Goal: Information Seeking & Learning: Learn about a topic

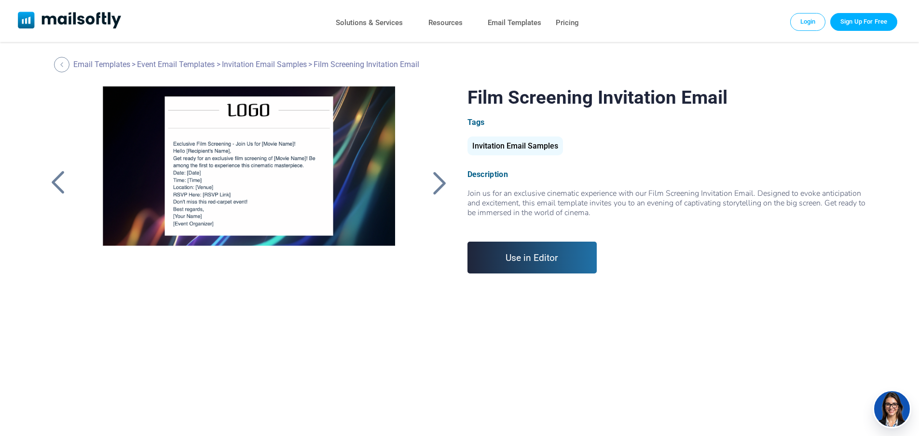
click at [434, 177] on div at bounding box center [440, 182] width 24 height 25
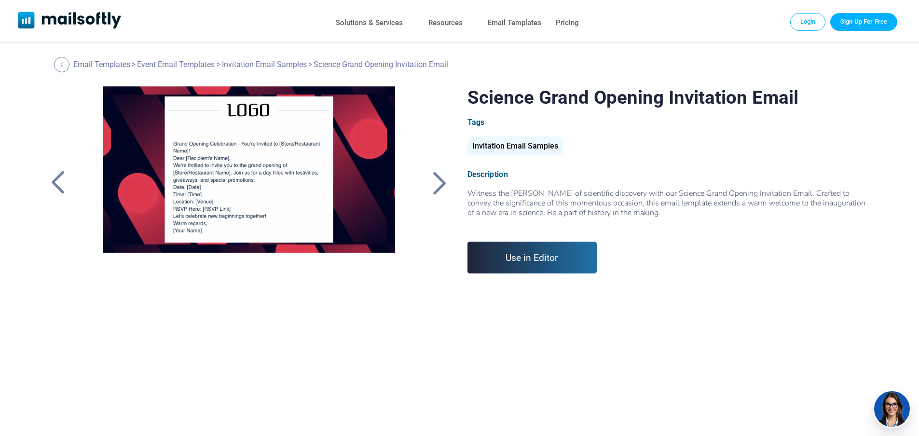
click at [58, 184] on div at bounding box center [58, 182] width 24 height 25
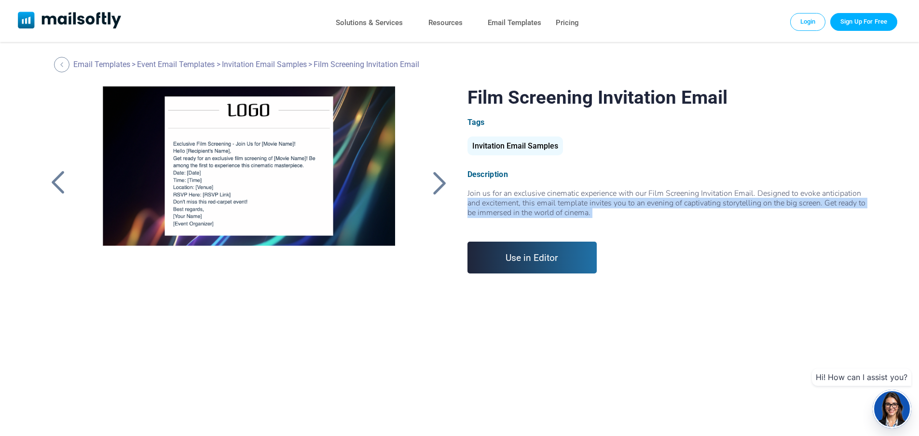
drag, startPoint x: 669, startPoint y: 197, endPoint x: 766, endPoint y: 219, distance: 99.8
click at [766, 219] on div "Join us for an exclusive cinematic experience with our Film Screening Invitatio…" at bounding box center [670, 208] width 406 height 39
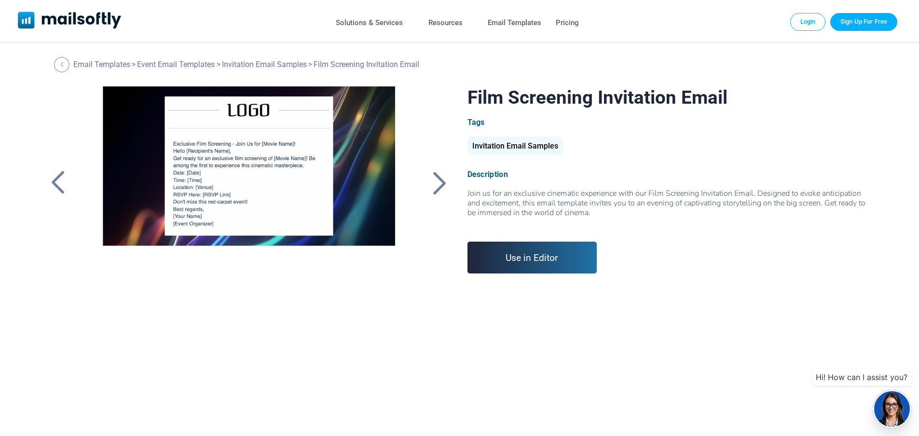
drag, startPoint x: 542, startPoint y: 201, endPoint x: 627, endPoint y: 211, distance: 85.1
click at [627, 211] on div "Join us for an exclusive cinematic experience with our Film Screening Invitatio…" at bounding box center [670, 208] width 406 height 39
